Goal: Information Seeking & Learning: Understand process/instructions

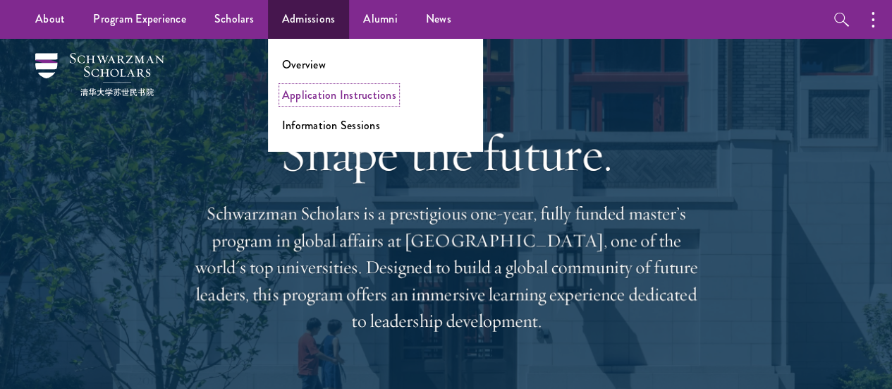
click at [300, 92] on link "Application Instructions" at bounding box center [339, 95] width 114 height 16
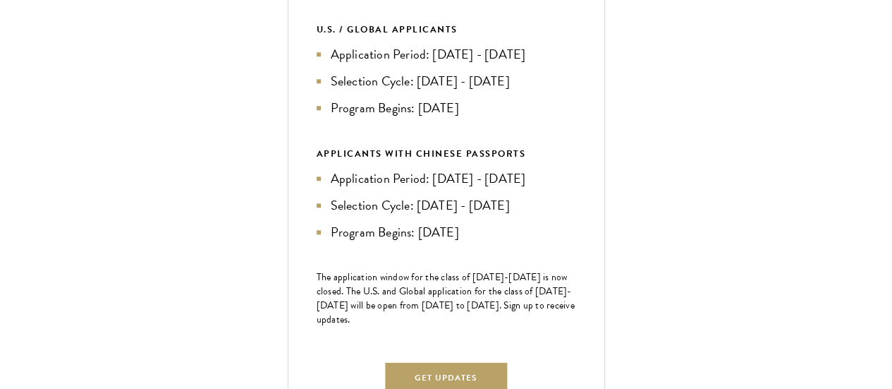
scroll to position [594, 0]
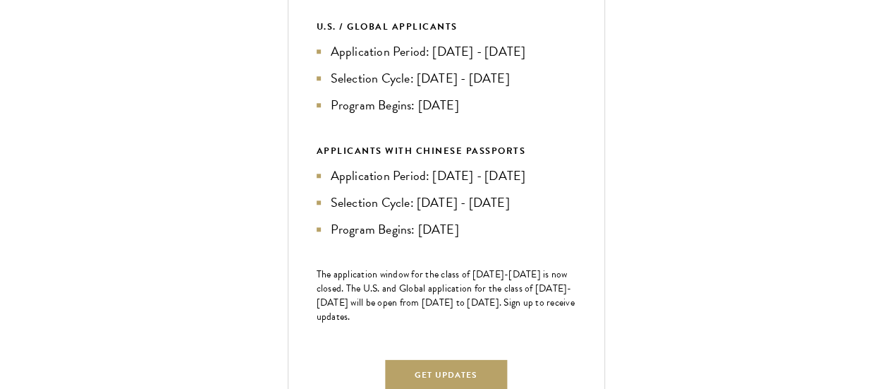
click at [576, 212] on li "Selection Cycle: Jun - Jul 2026" at bounding box center [446, 202] width 259 height 20
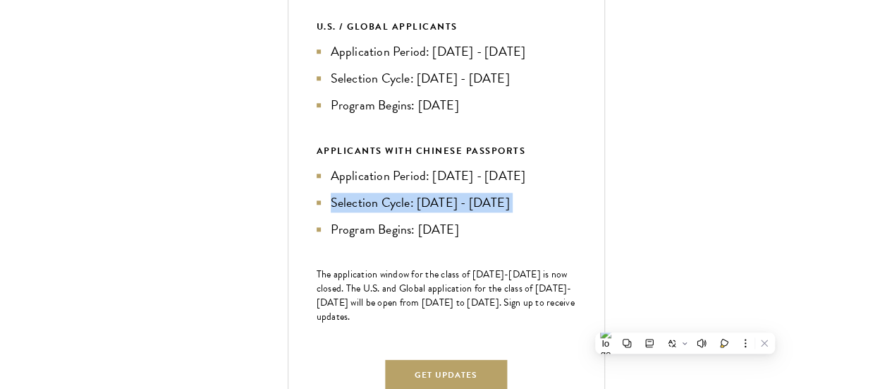
click at [576, 212] on li "Selection Cycle: Jun - Jul 2026" at bounding box center [446, 202] width 259 height 20
